Goal: Transaction & Acquisition: Purchase product/service

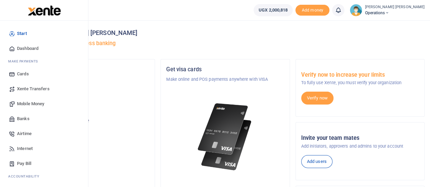
click at [29, 101] on span "Mobile Money" at bounding box center [30, 104] width 27 height 7
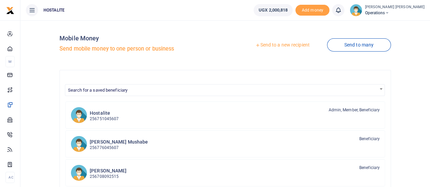
click at [270, 45] on link "Send to a new recipient" at bounding box center [282, 45] width 89 height 12
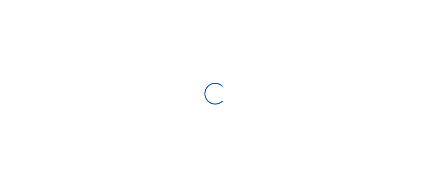
select select "Loading bundles"
select select
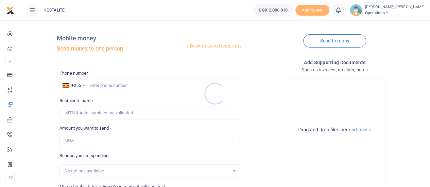
click at [110, 88] on div at bounding box center [215, 93] width 430 height 187
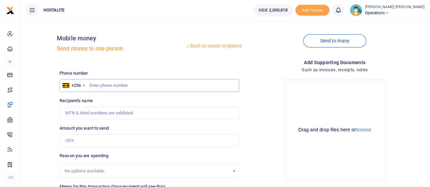
click at [100, 84] on input "text" at bounding box center [149, 85] width 180 height 13
type input "0704530575"
type input "[PERSON_NAME] Mushabe"
type input "735,000"
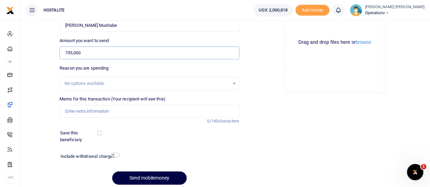
scroll to position [93, 0]
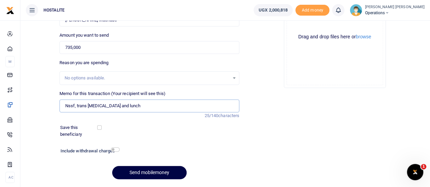
click at [76, 104] on input "Nssf, trans bal and lunch" at bounding box center [149, 106] width 180 height 13
type input "Nssf trans [MEDICAL_DATA] and lunch"
click at [112, 150] on input "checkbox" at bounding box center [115, 149] width 9 height 4
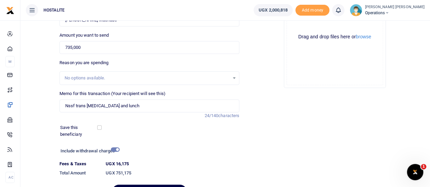
click at [199, 158] on div "Include withdrawal charges Fees & Taxes UGX 16,175 Total Amount UGX 751,175" at bounding box center [149, 162] width 185 height 33
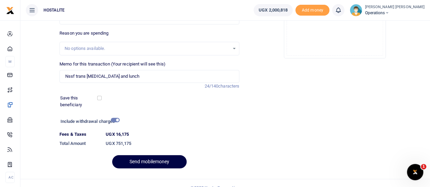
scroll to position [132, 0]
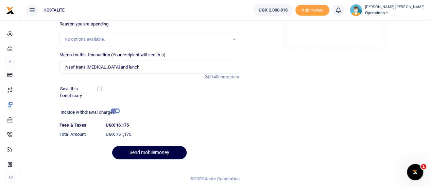
click at [116, 109] on input "checkbox" at bounding box center [115, 111] width 9 height 4
checkbox input "false"
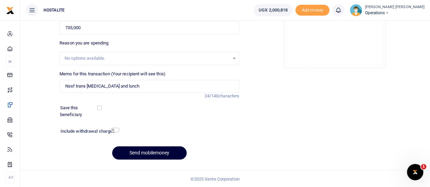
click at [145, 153] on button "Send mobilemoney" at bounding box center [149, 152] width 74 height 13
click at [298, 106] on div "Add supporting Documents Such as invoices, receipts, notes Drop your files here…" at bounding box center [334, 55] width 185 height 219
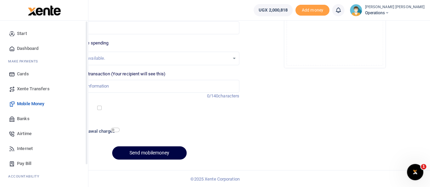
click at [84, 176] on div "Start Dashboard M ake Payments Cards Xente Transfers Mobile Money Banks Airtime…" at bounding box center [44, 132] width 88 height 222
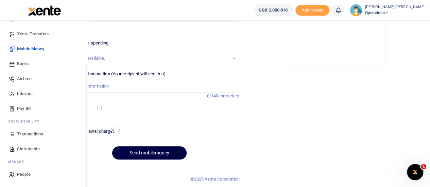
click at [87, 175] on div "Start Dashboard M ake Payments Cards Xente Transfers Mobile Money Banks Airtime…" at bounding box center [44, 77] width 88 height 222
click at [39, 130] on link "Transactions" at bounding box center [43, 134] width 77 height 15
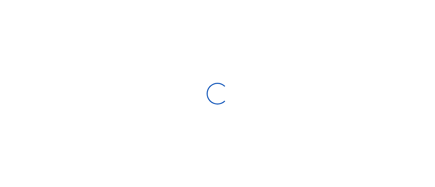
select select
type input "[DATE] - [DATE]"
